Goal: Browse casually: Explore the website without a specific task or goal

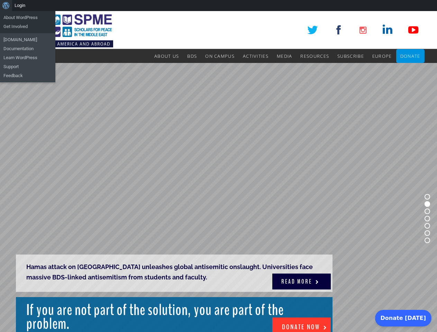
click at [218, 172] on rs-slide "Hamas attack on [GEOGRAPHIC_DATA] unleashes global antisemitic onslaught. Unive…" at bounding box center [218, 218] width 437 height 311
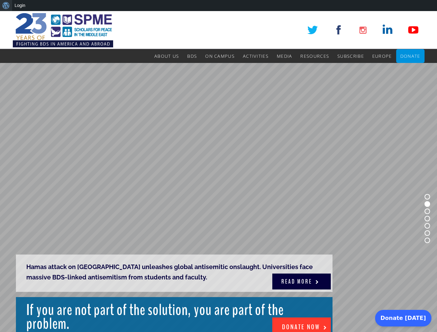
click at [218, 6] on div "About WordPress About WordPress Get Involved [DOMAIN_NAME] Documentation Learn …" at bounding box center [218, 5] width 437 height 11
click at [218, 172] on rs-slide "Hamas attack on [GEOGRAPHIC_DATA] unleashes global antisemitic onslaught. Unive…" at bounding box center [218, 218] width 437 height 311
click at [218, 198] on rs-slide "Hamas attack on [GEOGRAPHIC_DATA] unleashes global antisemitic onslaught. Unive…" at bounding box center [218, 218] width 437 height 311
click at [427, 197] on rs-bullet at bounding box center [428, 197] width 6 height 6
click at [427, 204] on rs-bullet at bounding box center [428, 204] width 6 height 6
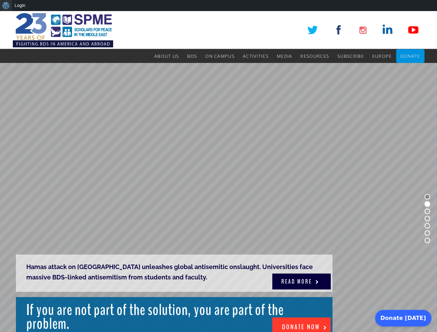
click at [427, 211] on rs-bullet at bounding box center [428, 212] width 6 height 6
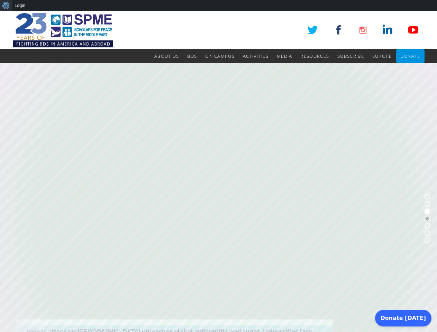
click at [427, 219] on rs-bullet at bounding box center [428, 219] width 6 height 6
click at [427, 226] on rs-bullet at bounding box center [428, 226] width 6 height 6
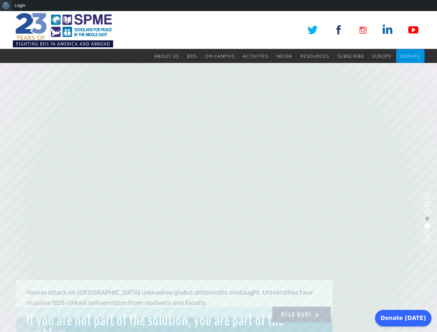
click at [427, 233] on rs-bullet at bounding box center [428, 233] width 6 height 6
